Goal: Task Accomplishment & Management: Manage account settings

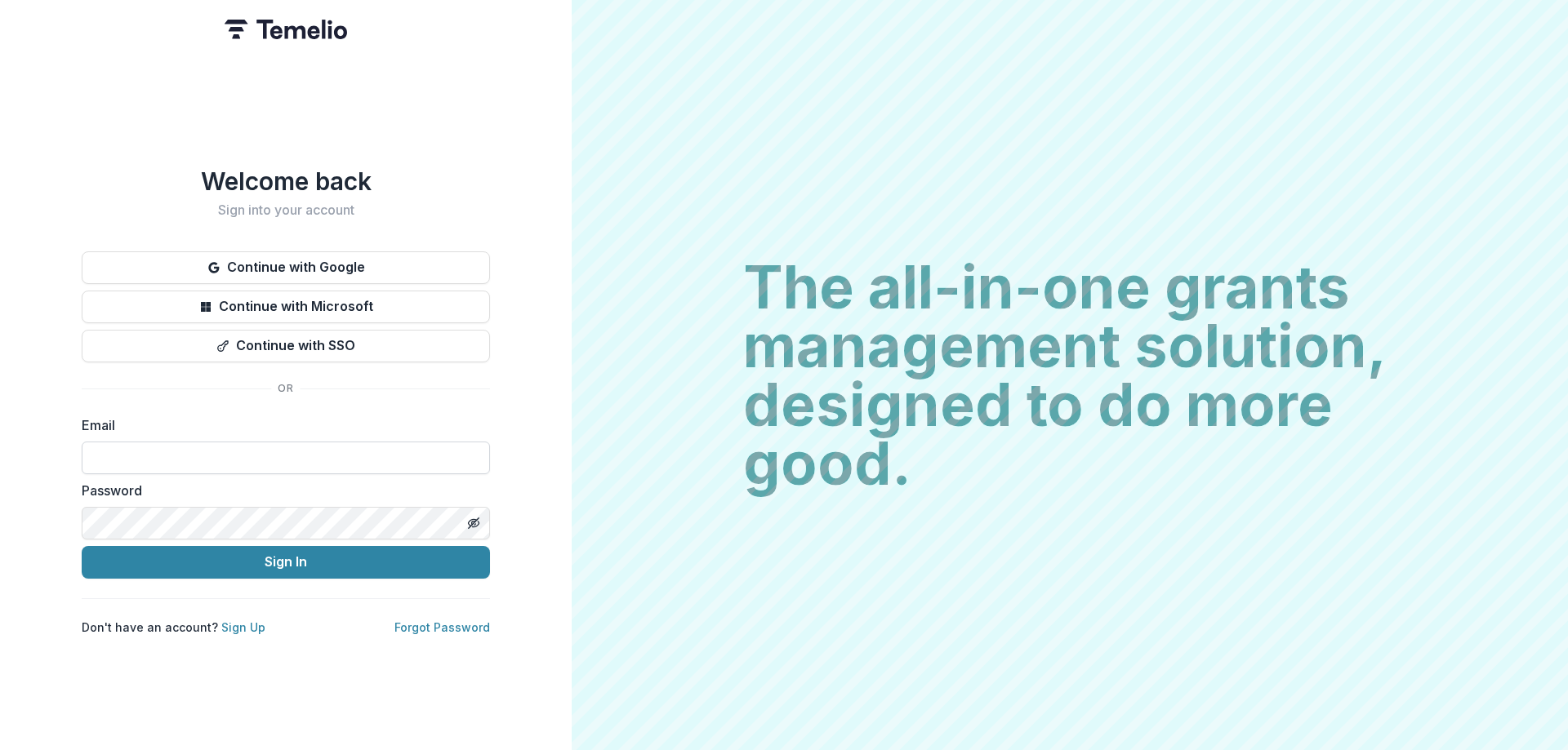
click at [115, 456] on input at bounding box center [285, 458] width 408 height 33
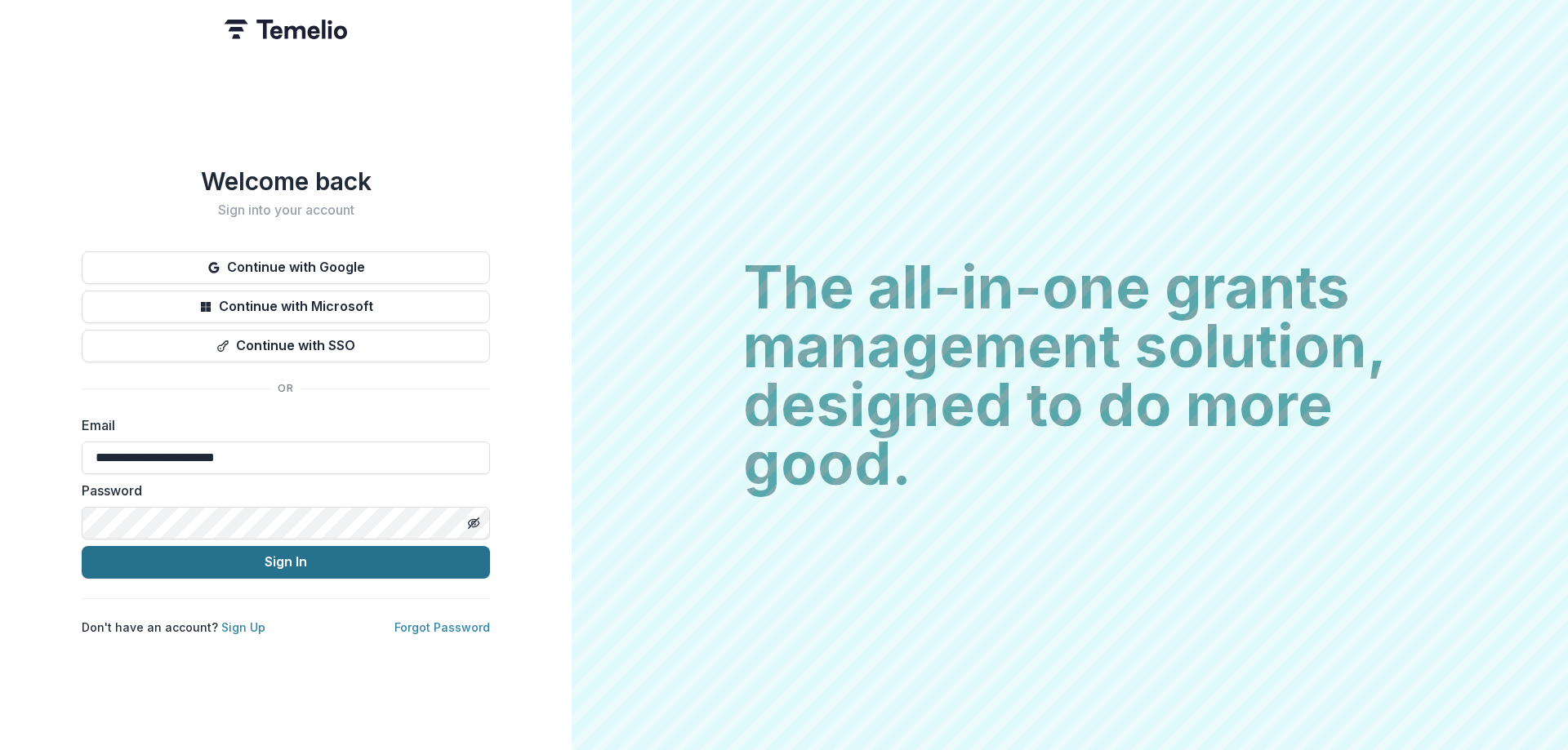
type input "**********"
click at [152, 550] on button "Sign In" at bounding box center [285, 562] width 408 height 33
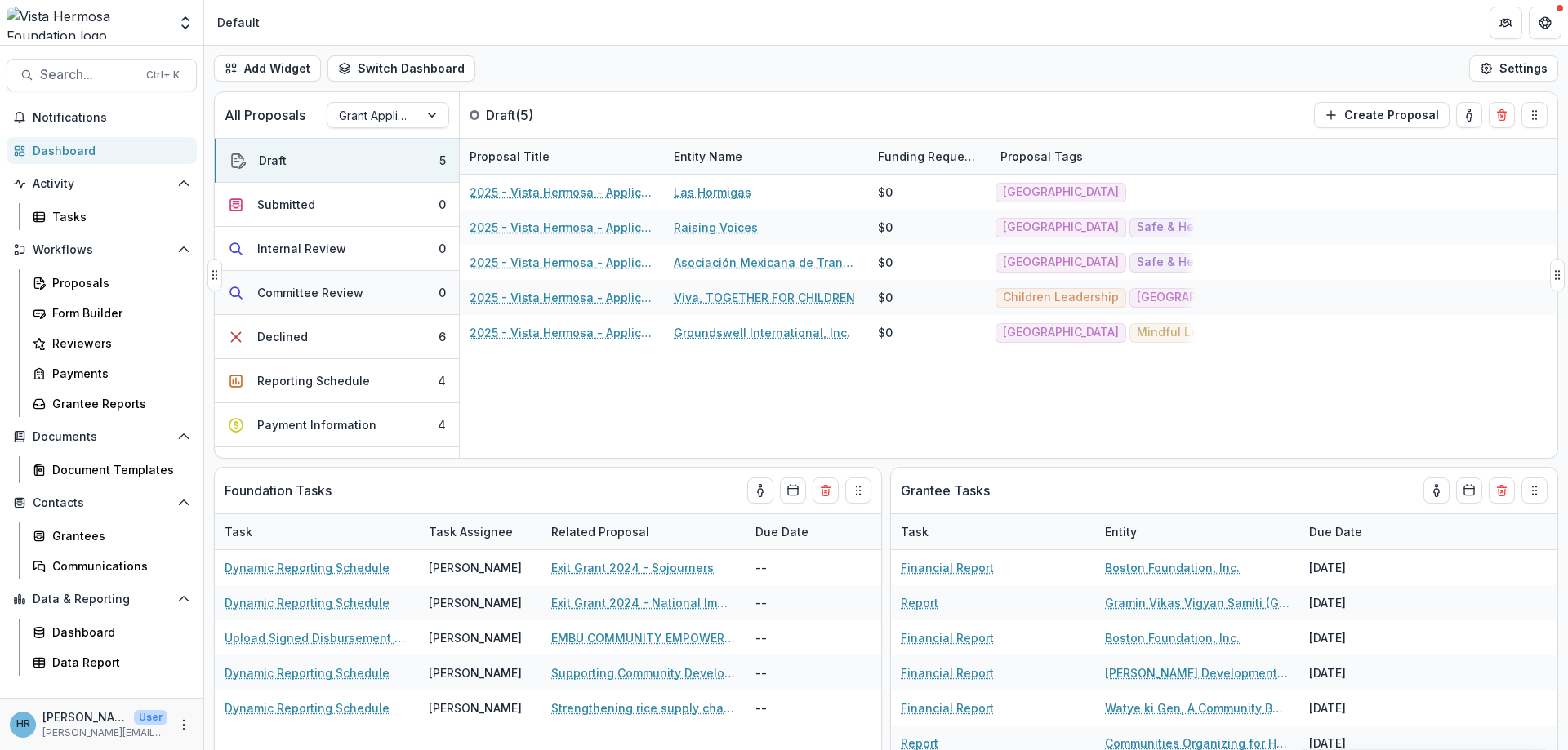
scroll to position [98, 0]
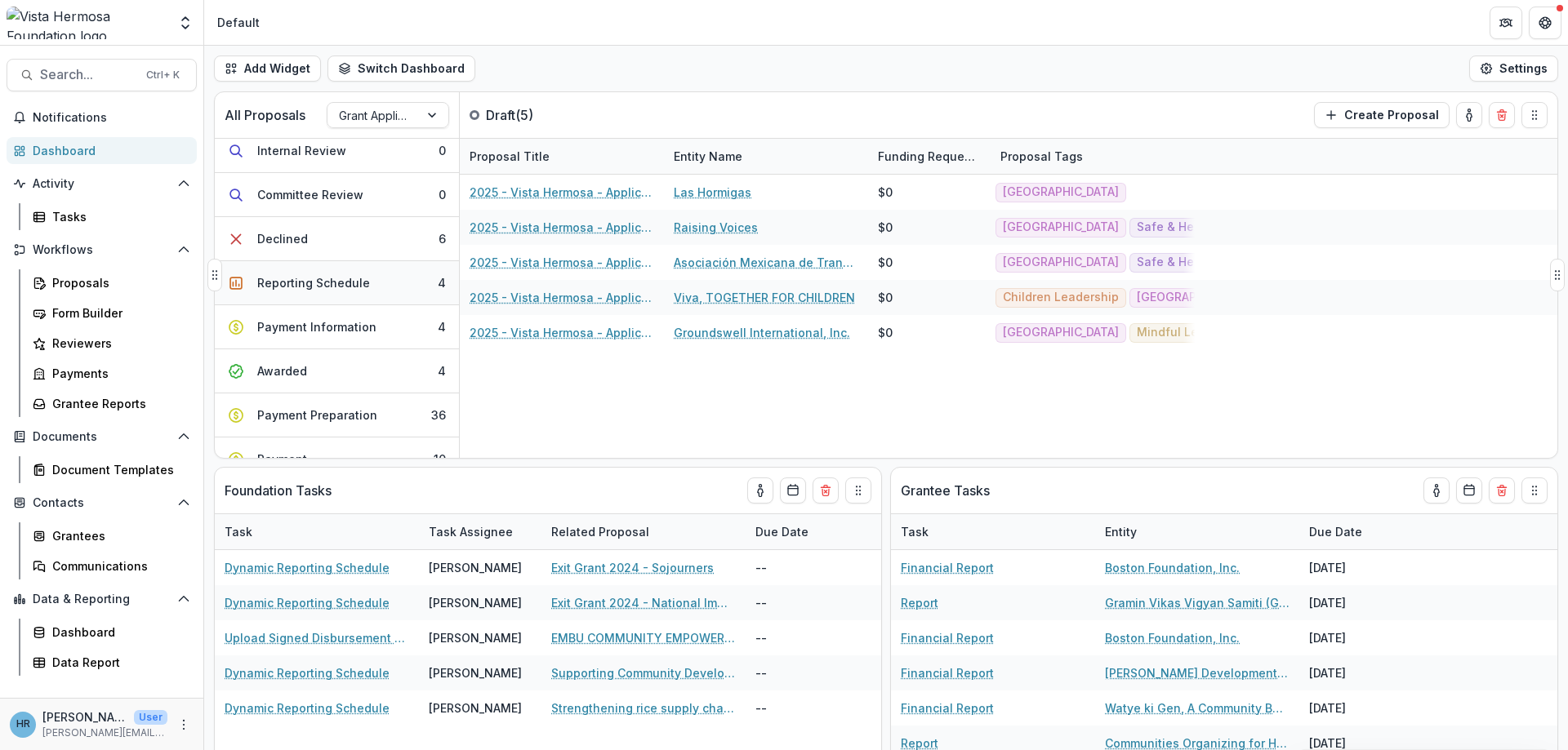
click at [316, 290] on div "Reporting Schedule" at bounding box center [313, 283] width 113 height 17
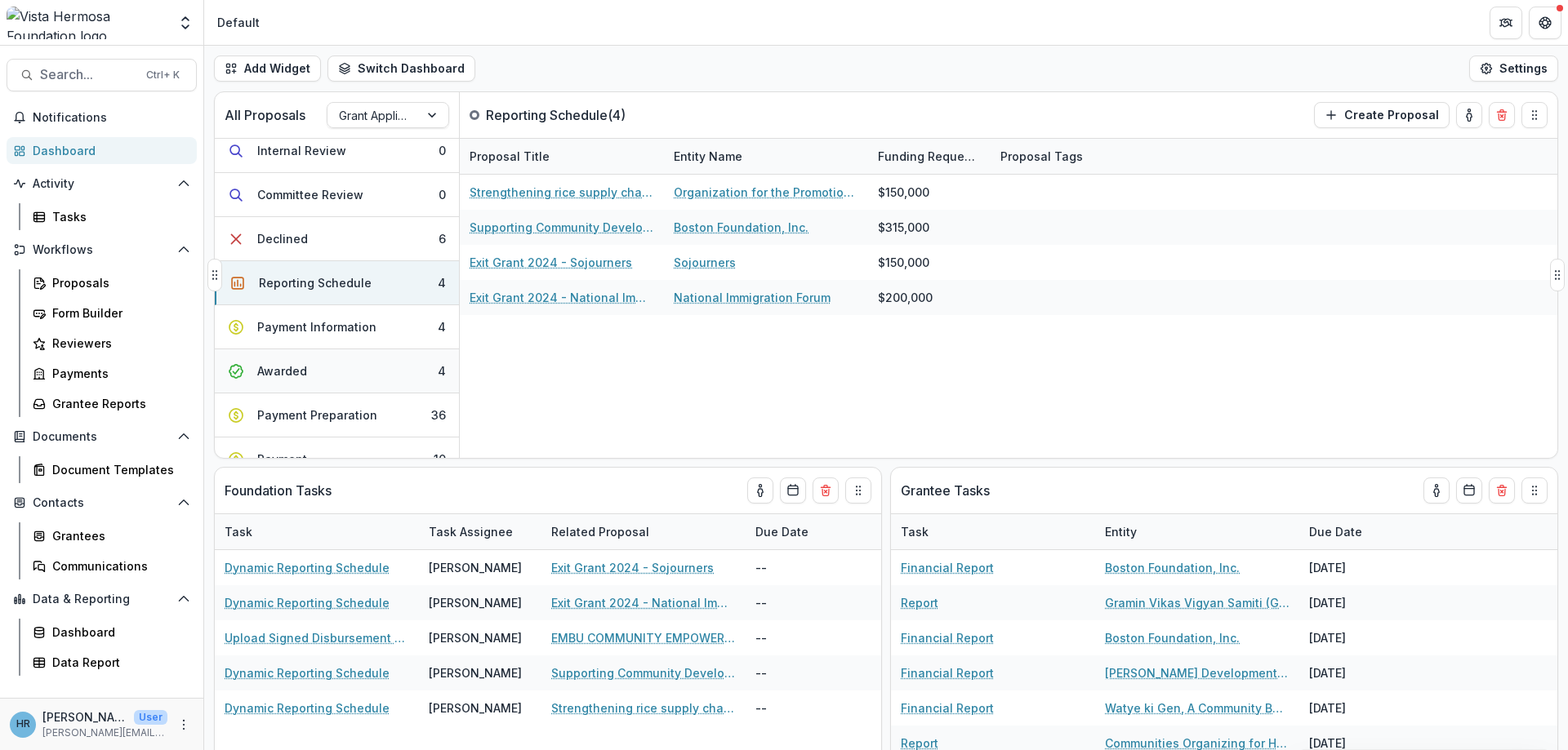
click at [325, 369] on button "Awarded 4" at bounding box center [337, 372] width 244 height 44
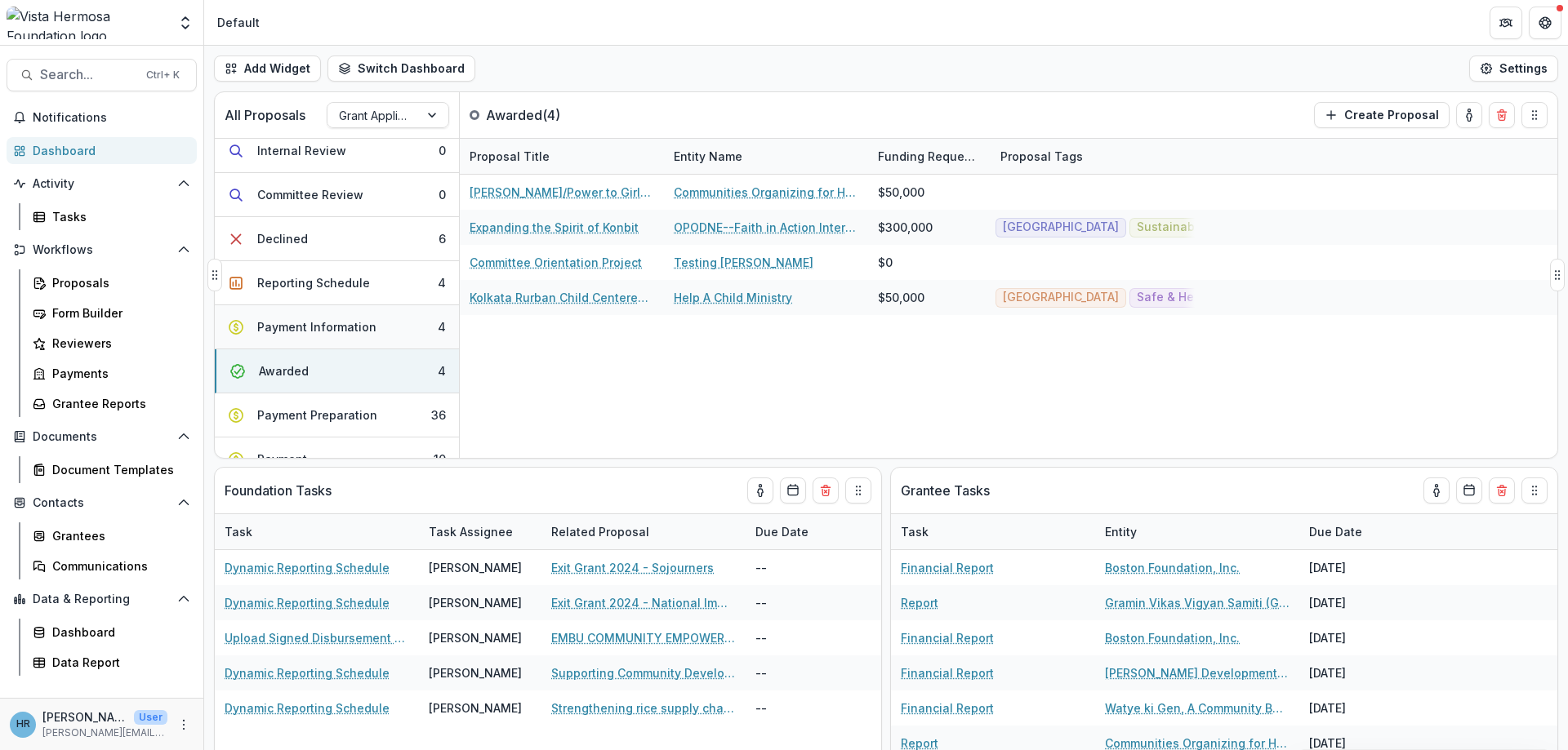
click at [318, 330] on div "Payment Information" at bounding box center [317, 327] width 119 height 17
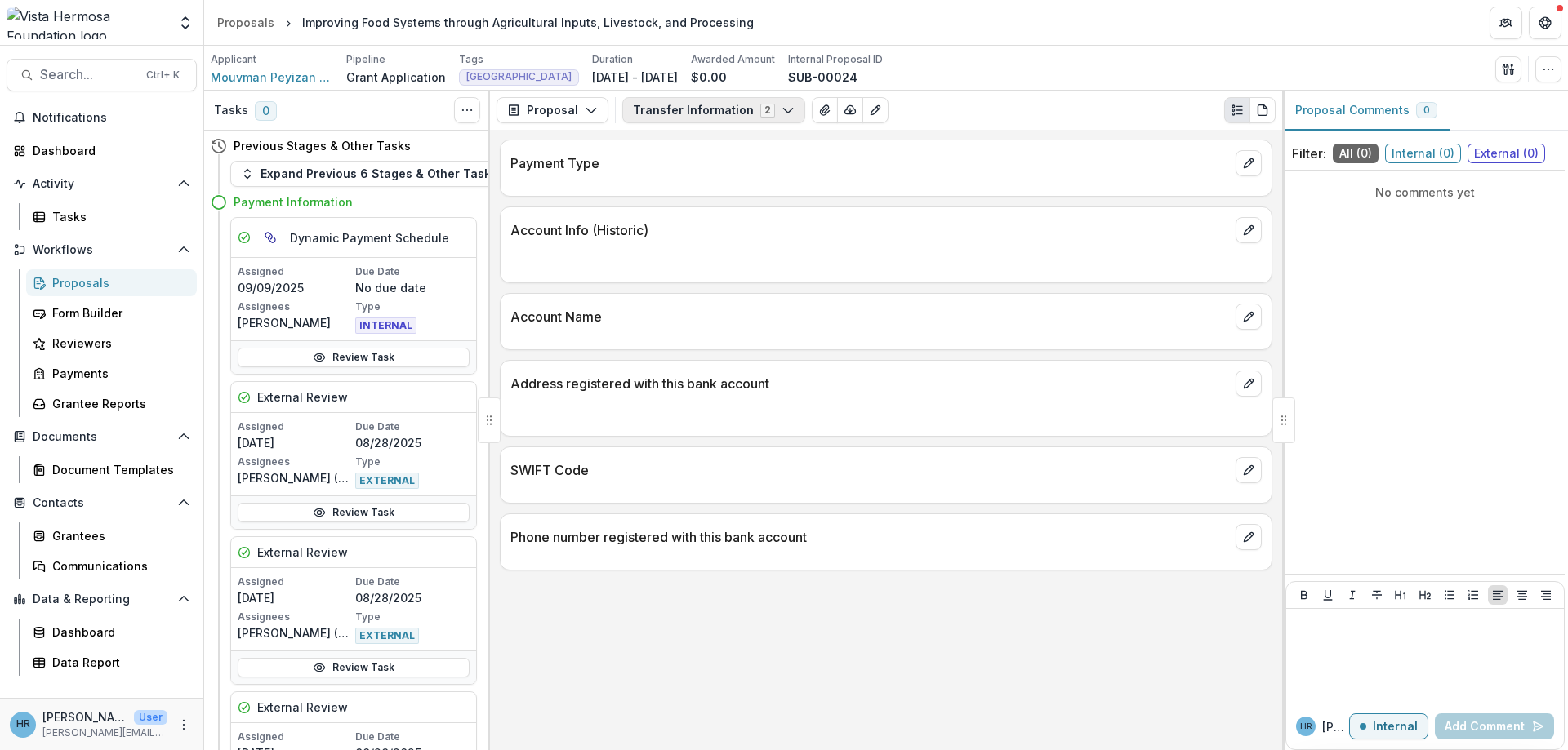
click at [739, 108] on button "Transfer Information 2" at bounding box center [714, 110] width 183 height 26
click at [739, 112] on button "Transfer Information 2" at bounding box center [714, 110] width 183 height 26
click at [870, 113] on icon "Edit as form" at bounding box center [875, 110] width 13 height 13
